Goal: Consume media (video, audio): Consume media (video, audio)

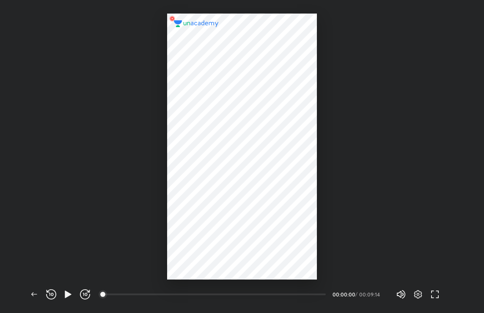
scroll to position [313, 484]
click at [72, 297] on icon "button" at bounding box center [68, 294] width 10 height 10
click at [84, 295] on icon "button" at bounding box center [85, 294] width 10 height 10
click at [82, 296] on icon "button" at bounding box center [85, 294] width 10 height 10
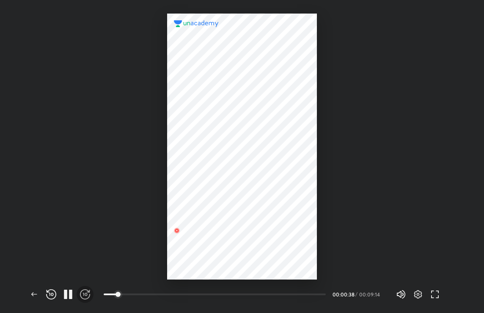
click at [82, 296] on icon "button" at bounding box center [85, 294] width 10 height 10
click at [82, 295] on icon "button" at bounding box center [85, 294] width 10 height 10
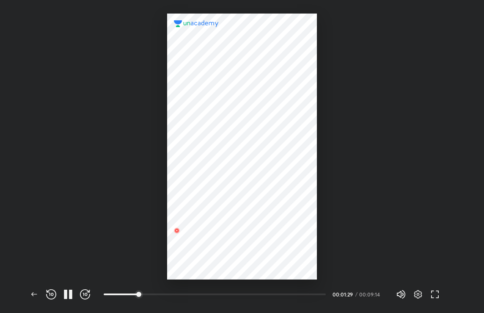
click at [82, 295] on icon "button" at bounding box center [85, 294] width 10 height 10
click at [79, 292] on span "button" at bounding box center [85, 294] width 14 height 10
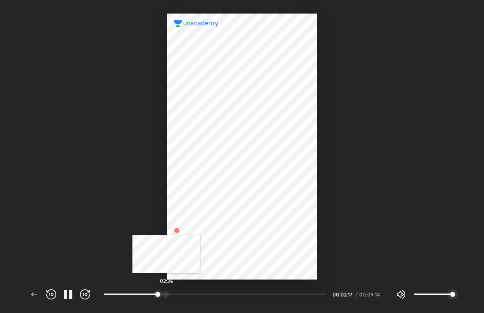
click at [166, 293] on div at bounding box center [165, 294] width 7 height 7
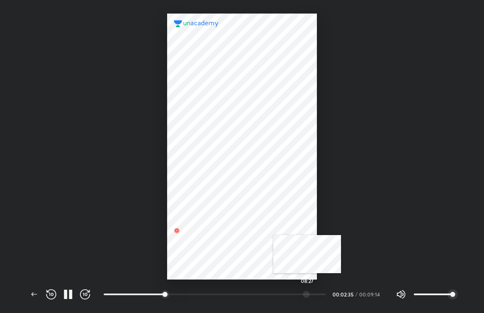
click at [307, 296] on div at bounding box center [306, 294] width 7 height 7
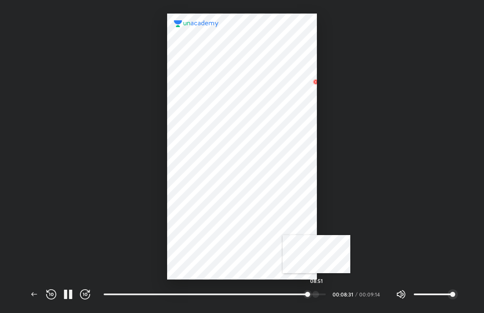
click at [316, 293] on div at bounding box center [315, 294] width 7 height 7
click at [386, 234] on div at bounding box center [242, 139] width 484 height 279
click at [52, 289] on icon "button" at bounding box center [51, 294] width 10 height 10
click at [51, 289] on icon "button" at bounding box center [51, 294] width 10 height 10
click at [51, 290] on icon "button" at bounding box center [51, 294] width 10 height 10
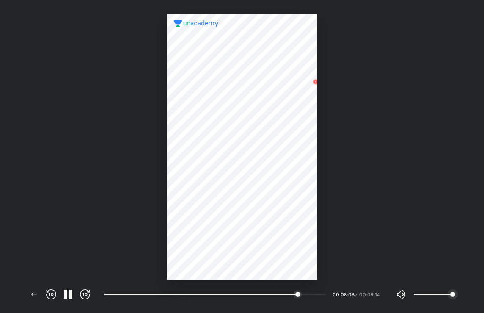
click at [51, 290] on icon "button" at bounding box center [51, 294] width 10 height 10
click at [50, 290] on icon "button" at bounding box center [51, 294] width 10 height 10
click at [51, 290] on icon "button" at bounding box center [51, 294] width 10 height 10
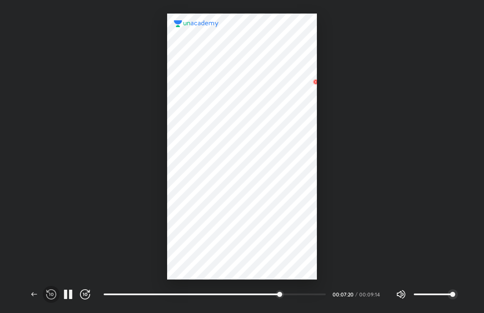
click at [51, 290] on icon "button" at bounding box center [51, 294] width 10 height 10
